Goal: Check status: Check status

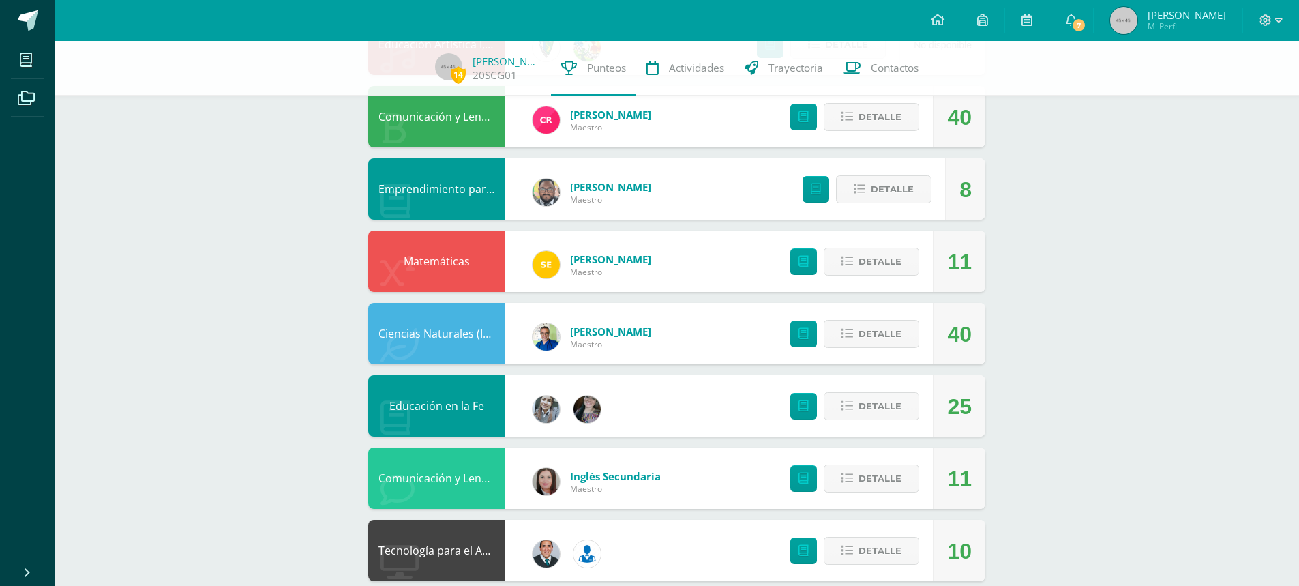
scroll to position [545, 0]
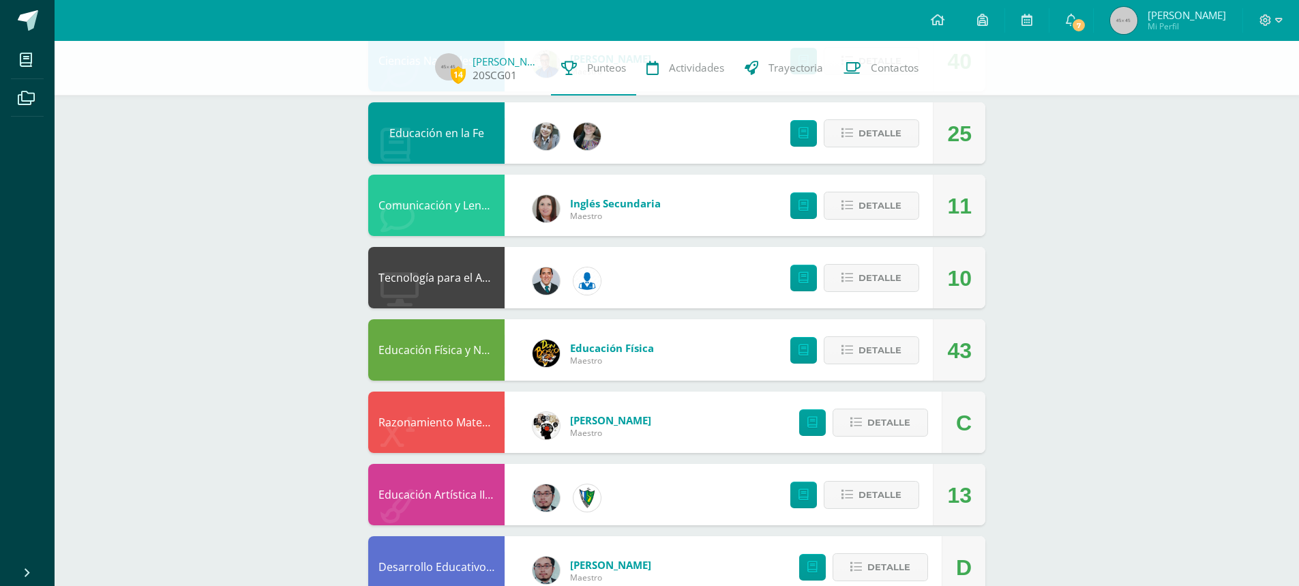
click at [477, 65] on link "[PERSON_NAME]" at bounding box center [506, 62] width 68 height 14
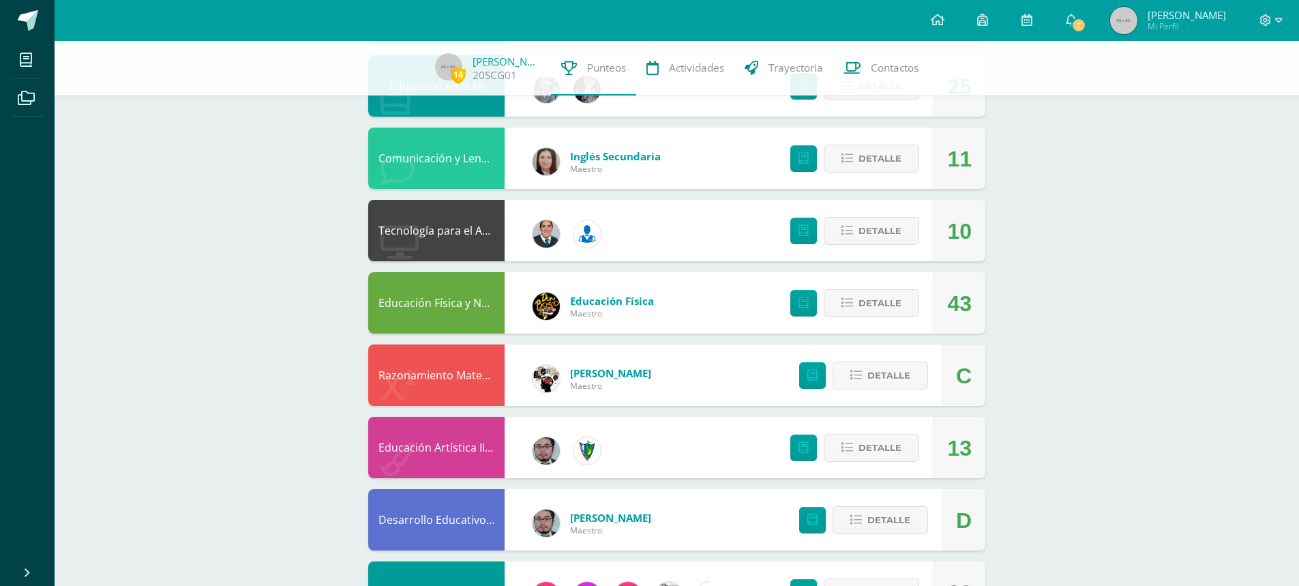
scroll to position [779, 0]
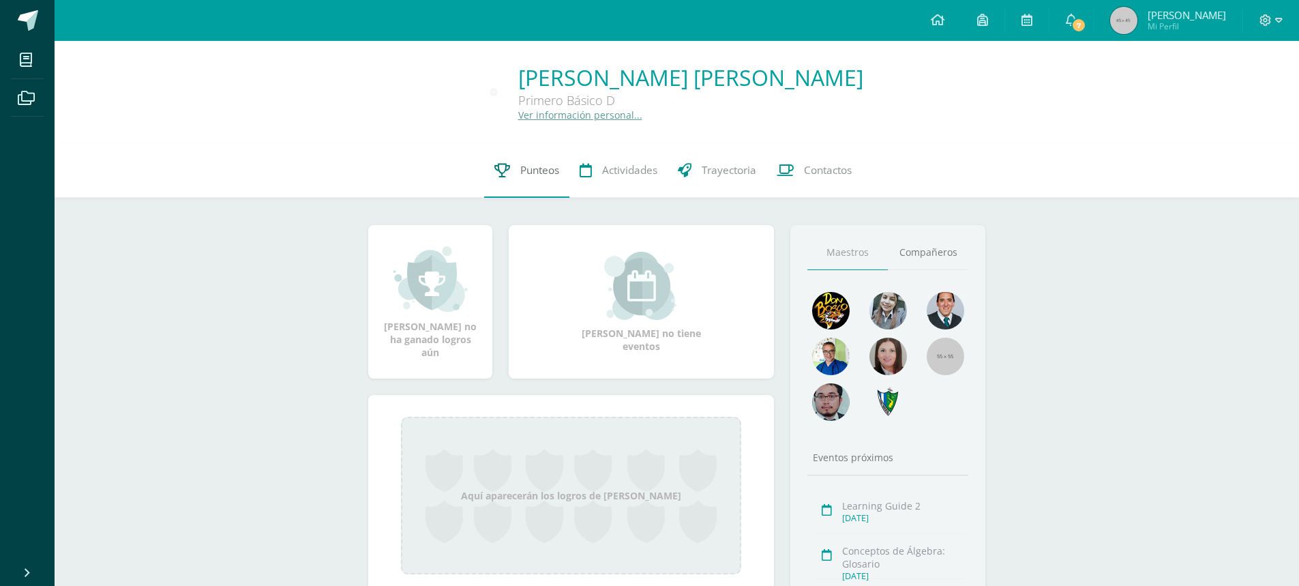
click at [532, 168] on span "Punteos" at bounding box center [539, 170] width 39 height 14
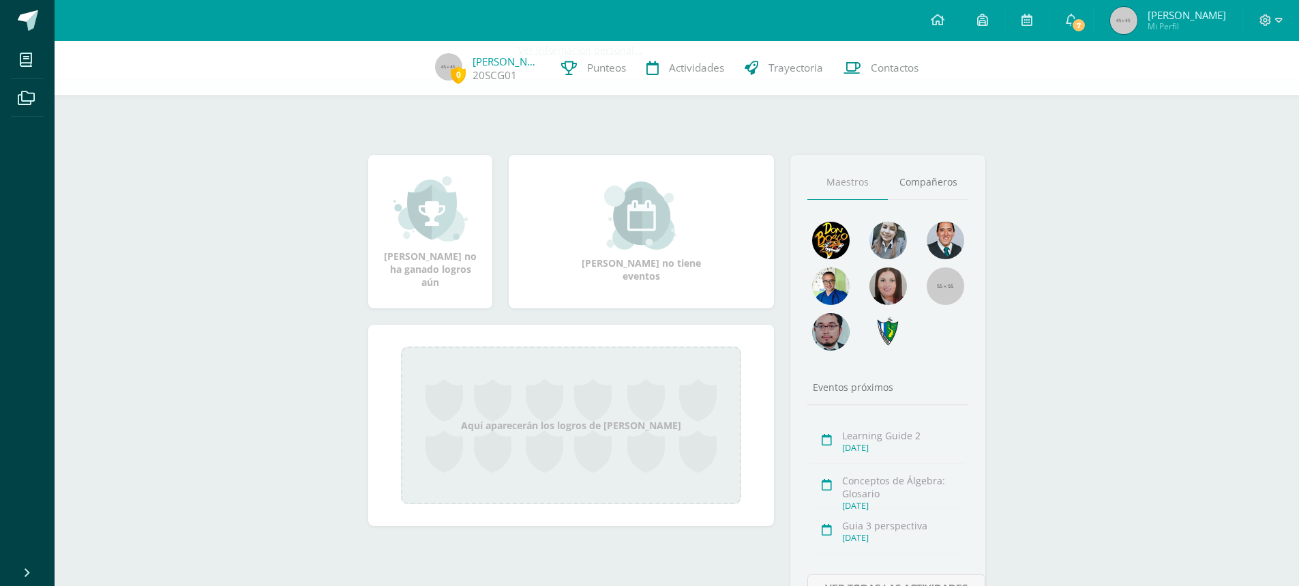
scroll to position [147, 0]
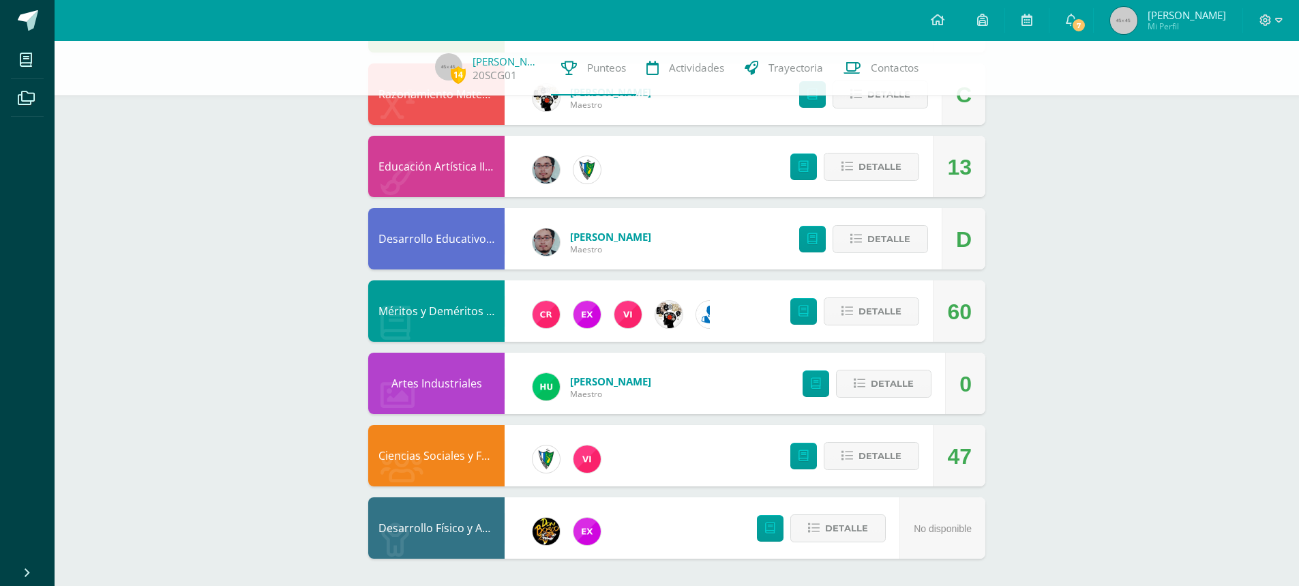
scroll to position [805, 0]
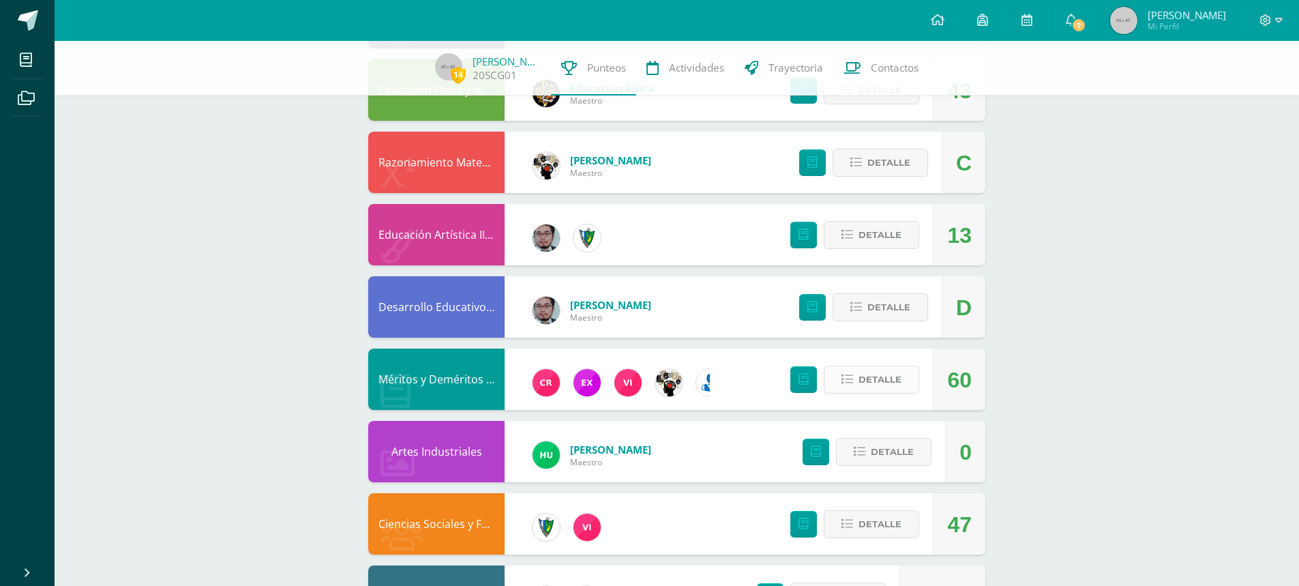
drag, startPoint x: 881, startPoint y: 385, endPoint x: 866, endPoint y: 399, distance: 20.3
click at [881, 385] on span "Detalle" at bounding box center [879, 379] width 43 height 25
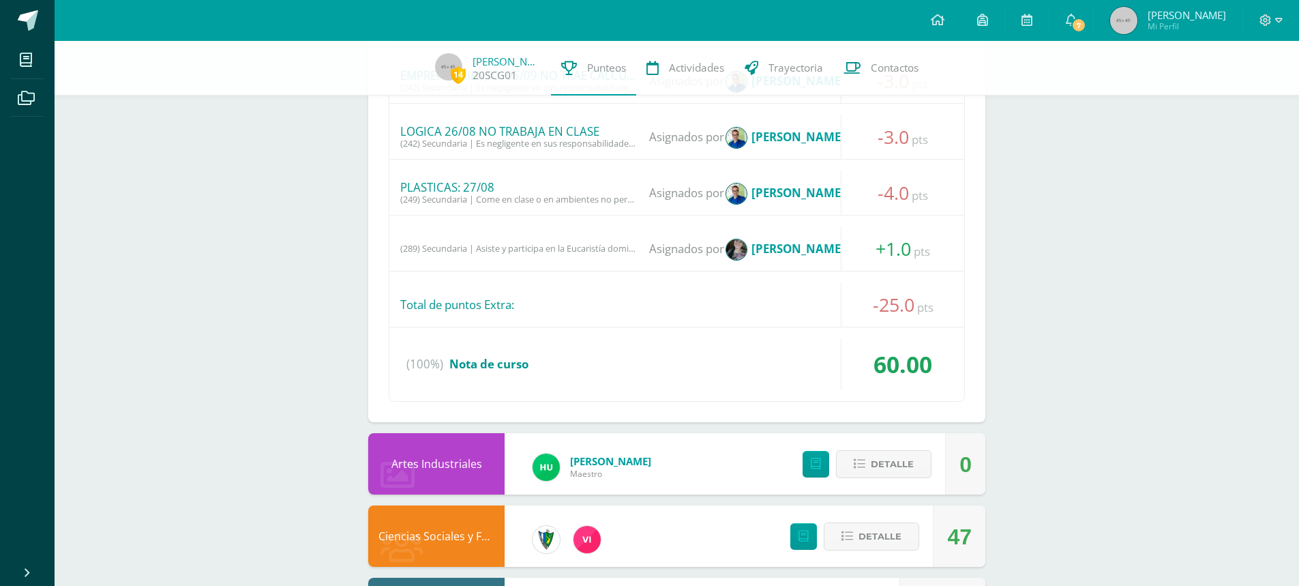
scroll to position [1787, 0]
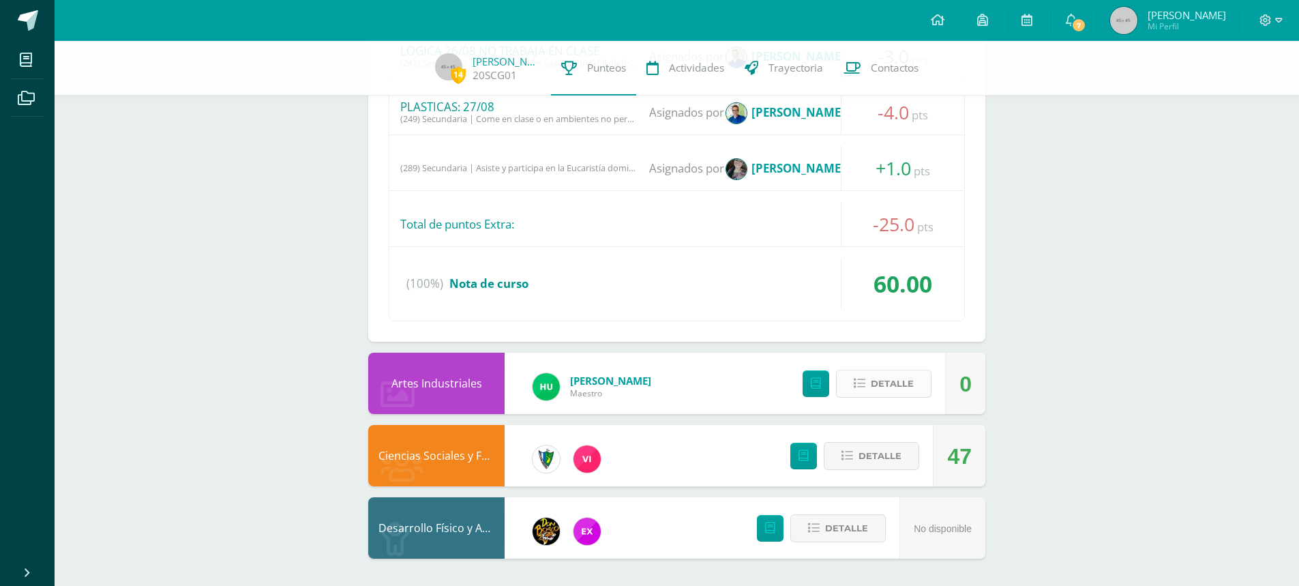
click at [900, 380] on span "Detalle" at bounding box center [891, 383] width 43 height 25
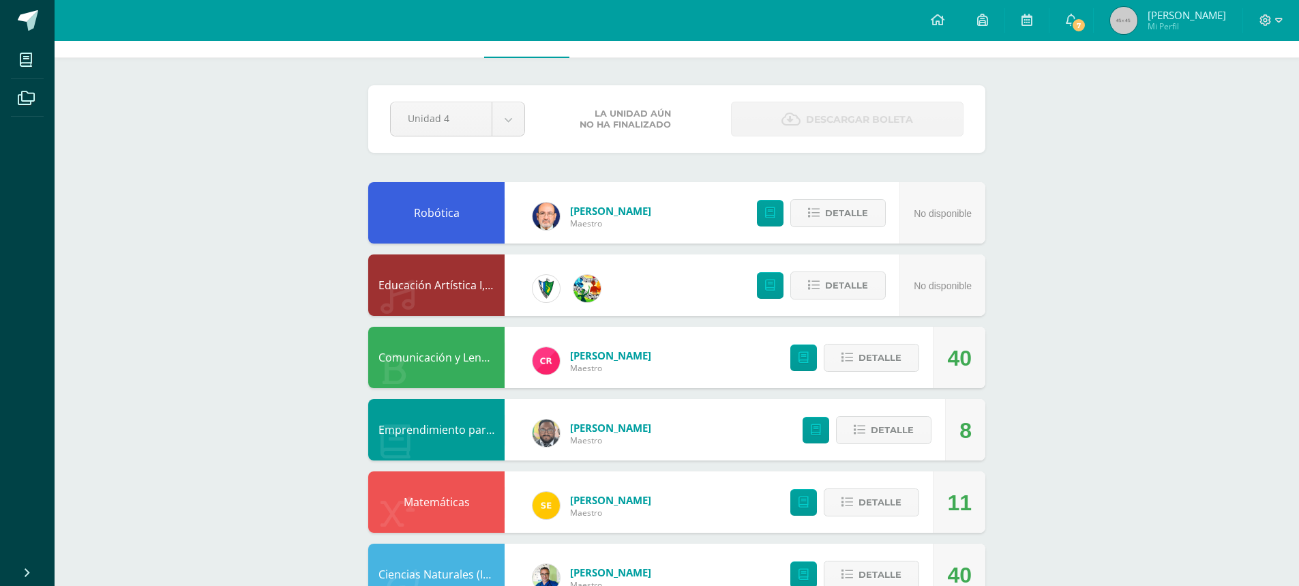
scroll to position [0, 0]
